Goal: Task Accomplishment & Management: Use online tool/utility

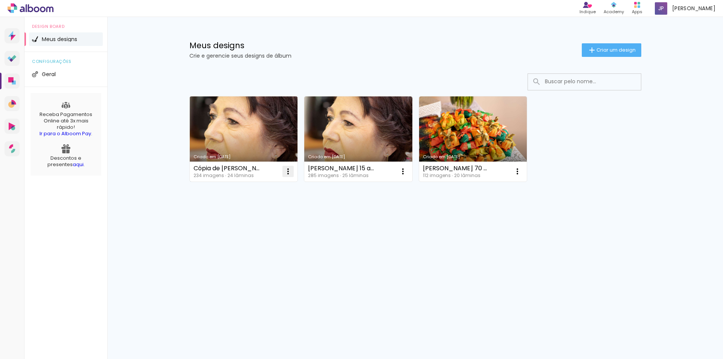
click at [290, 172] on iron-icon at bounding box center [288, 171] width 9 height 9
click at [255, 223] on paper-item "Excluir" at bounding box center [258, 220] width 74 height 15
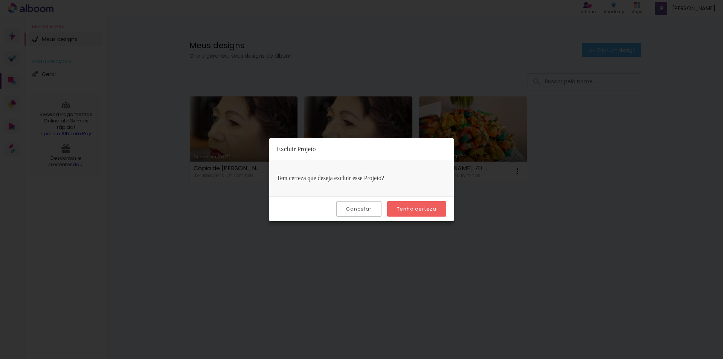
click at [412, 213] on paper-button "Tenho certeza" at bounding box center [416, 208] width 59 height 15
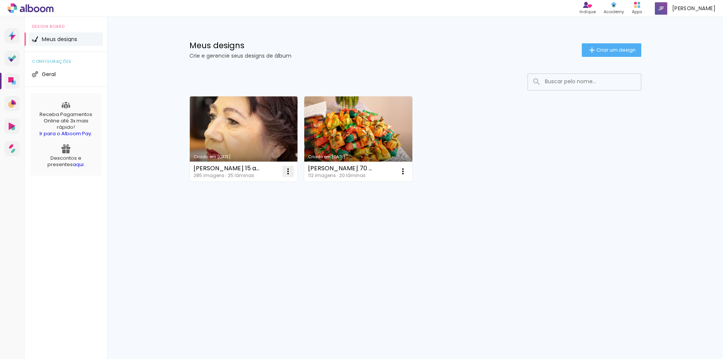
click at [289, 172] on iron-icon at bounding box center [288, 171] width 9 height 9
click at [236, 219] on paper-item "Excluir" at bounding box center [258, 220] width 74 height 15
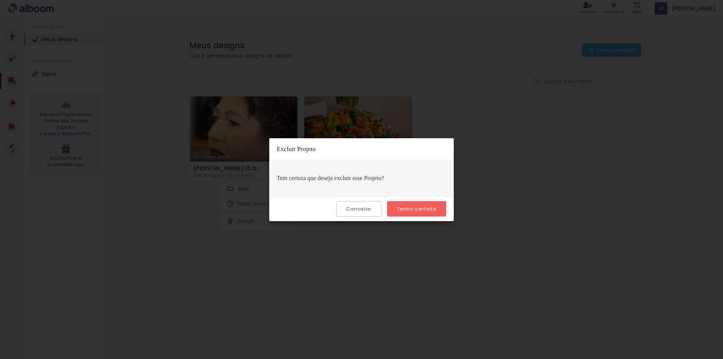
click at [0, 0] on slot "Tenho certeza" at bounding box center [0, 0] width 0 height 0
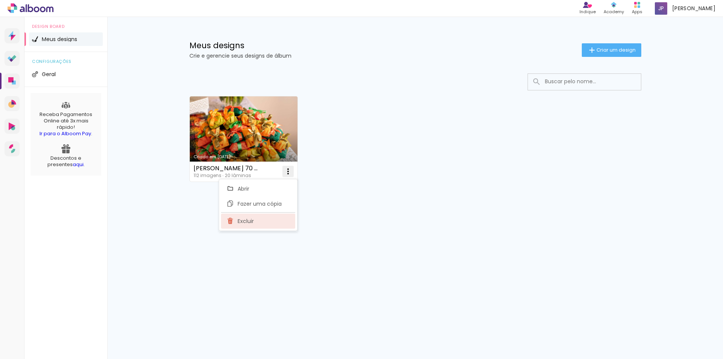
click at [246, 222] on span "Excluir" at bounding box center [246, 220] width 16 height 5
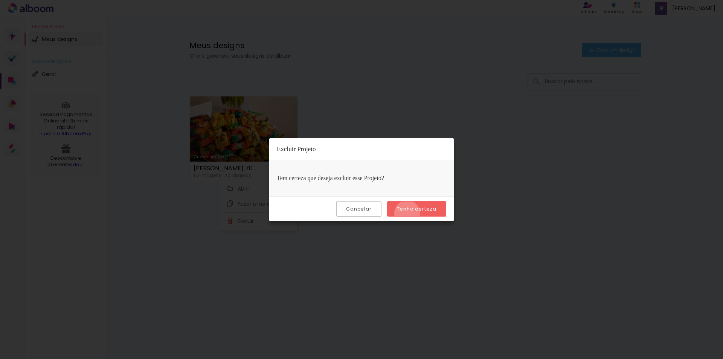
click at [408, 213] on paper-button "Tenho certeza" at bounding box center [416, 208] width 59 height 15
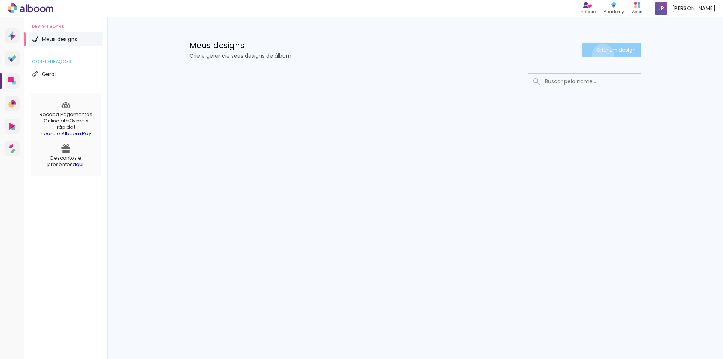
click at [601, 55] on paper-button "Criar um design" at bounding box center [611, 50] width 59 height 14
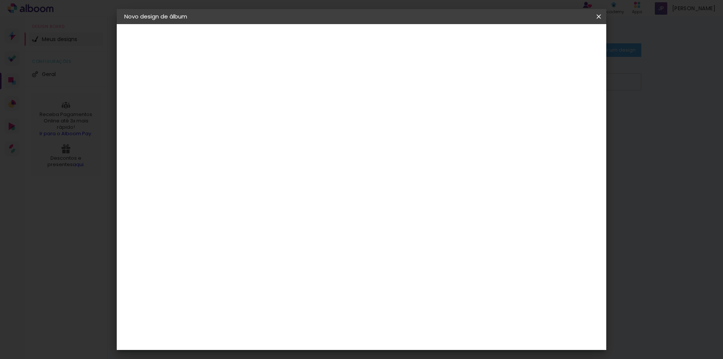
click at [247, 106] on input at bounding box center [247, 101] width 0 height 12
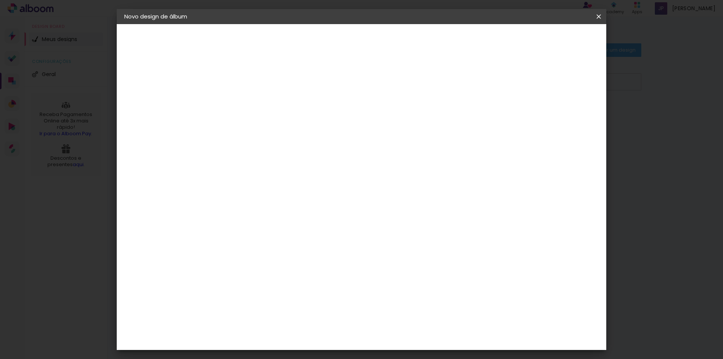
click at [247, 106] on input at bounding box center [247, 101] width 0 height 12
type input "k"
type input "K&C 1 ano"
type paper-input "K&C 1 ano"
click at [0, 0] on header "Informações Dê um título ao seu álbum. Avançar" at bounding box center [0, 0] width 0 height 0
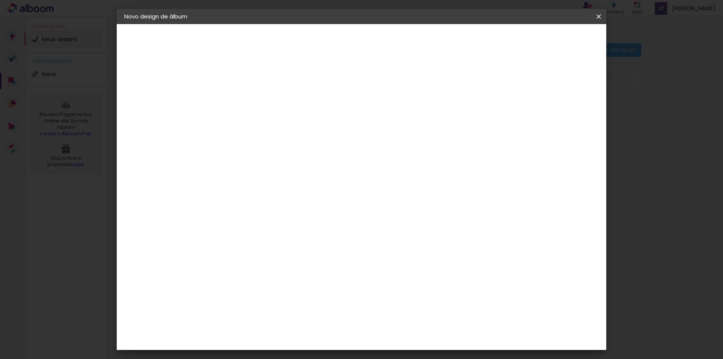
click at [0, 0] on slot "Avançar" at bounding box center [0, 0] width 0 height 0
click at [261, 323] on div "Go image" at bounding box center [251, 329] width 18 height 12
click at [0, 0] on slot "Avançar" at bounding box center [0, 0] width 0 height 0
click at [277, 126] on input "text" at bounding box center [261, 131] width 29 height 12
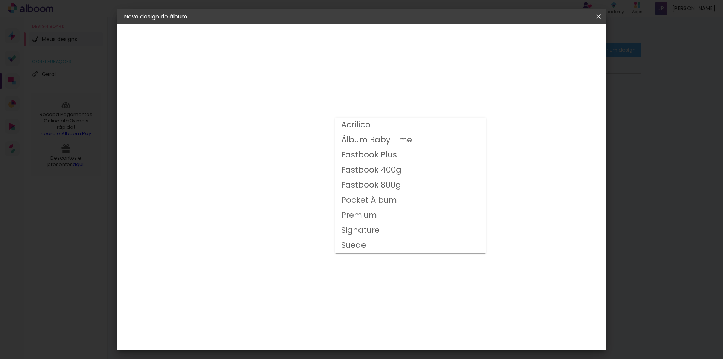
click at [377, 212] on paper-item "Premium" at bounding box center [410, 215] width 151 height 15
type input "Premium"
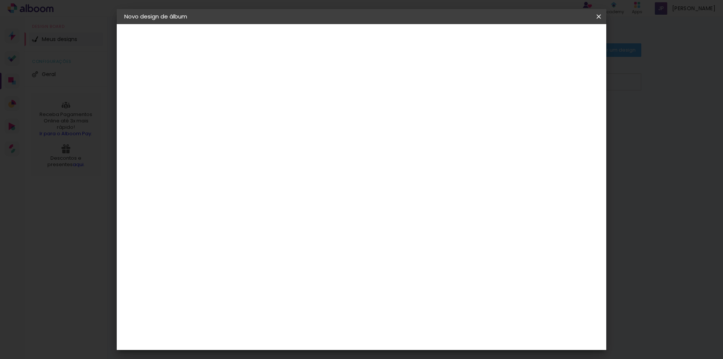
click at [298, 267] on span "20 × 20" at bounding box center [280, 279] width 35 height 24
click at [370, 35] on paper-button "Avançar" at bounding box center [351, 40] width 37 height 13
click at [552, 39] on span "Iniciar design" at bounding box center [534, 39] width 34 height 5
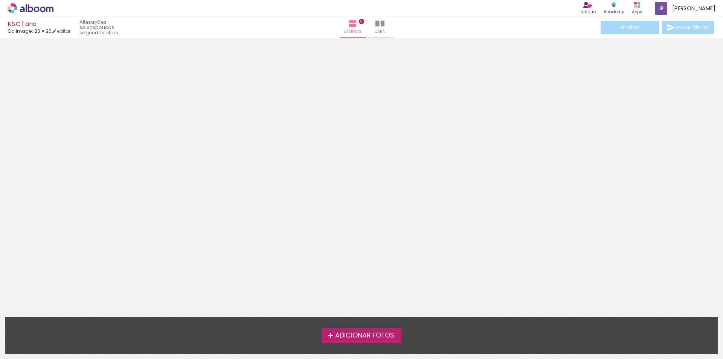
click at [360, 338] on span "Adicionar Fotos" at bounding box center [364, 335] width 59 height 7
click at [0, 0] on input "file" at bounding box center [0, 0] width 0 height 0
